Goal: Information Seeking & Learning: Learn about a topic

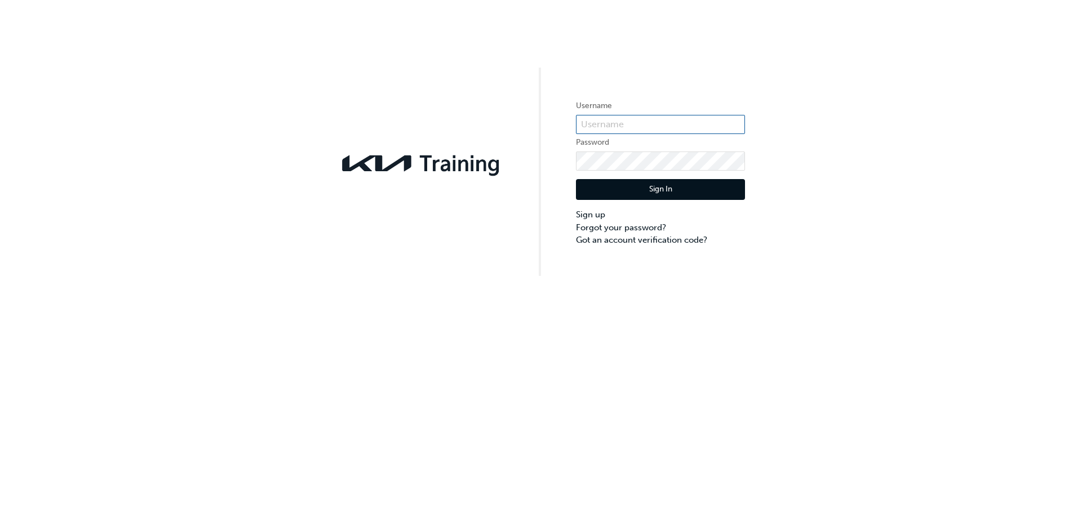
type input "KAU85114D2"
click at [657, 192] on button "Sign In" at bounding box center [660, 189] width 169 height 21
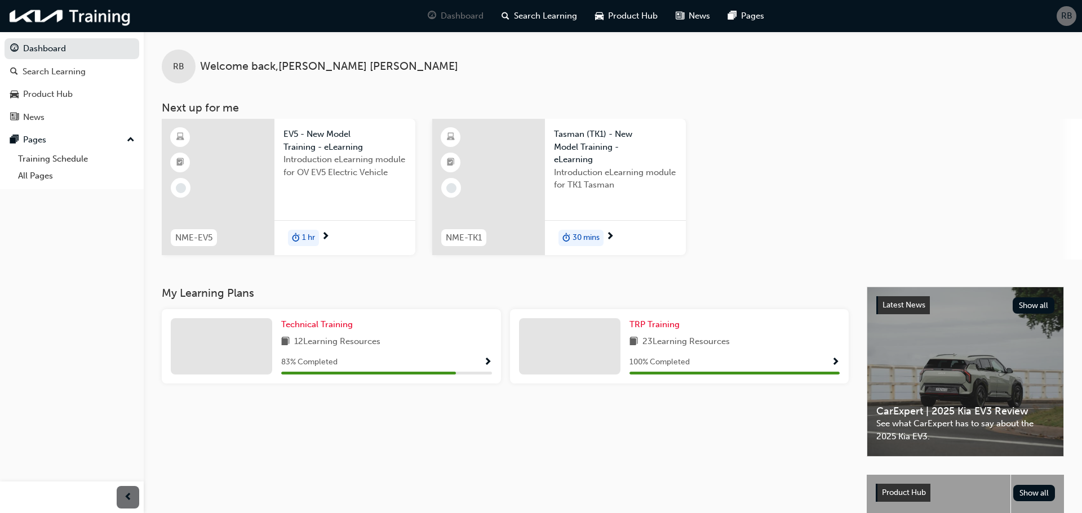
click at [560, 144] on span "Tasman (TK1) - New Model Training - eLearning" at bounding box center [615, 147] width 123 height 38
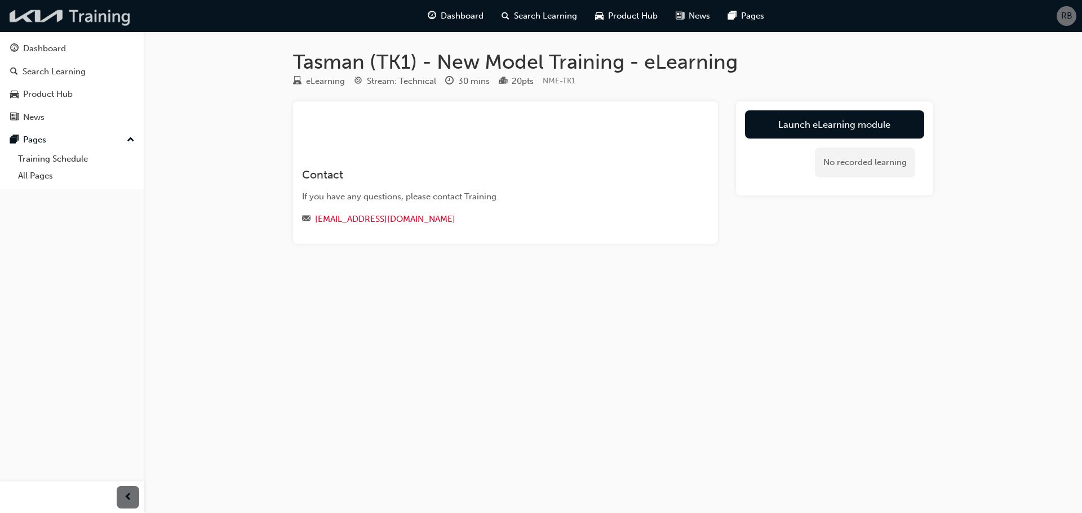
click at [70, 20] on img at bounding box center [71, 16] width 130 height 23
